Goal: Find specific page/section

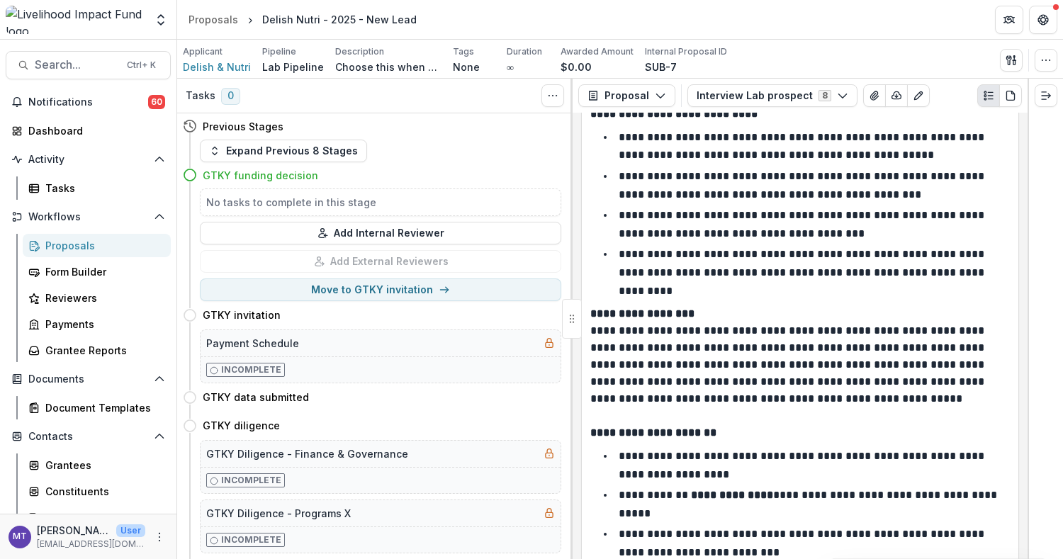
scroll to position [378, 0]
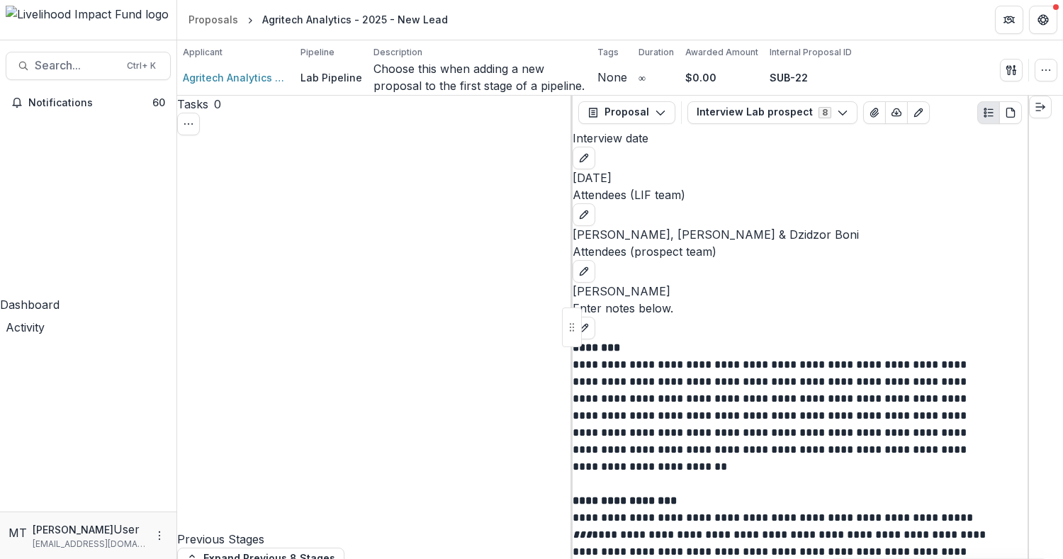
scroll to position [186, 0]
